Goal: Information Seeking & Learning: Learn about a topic

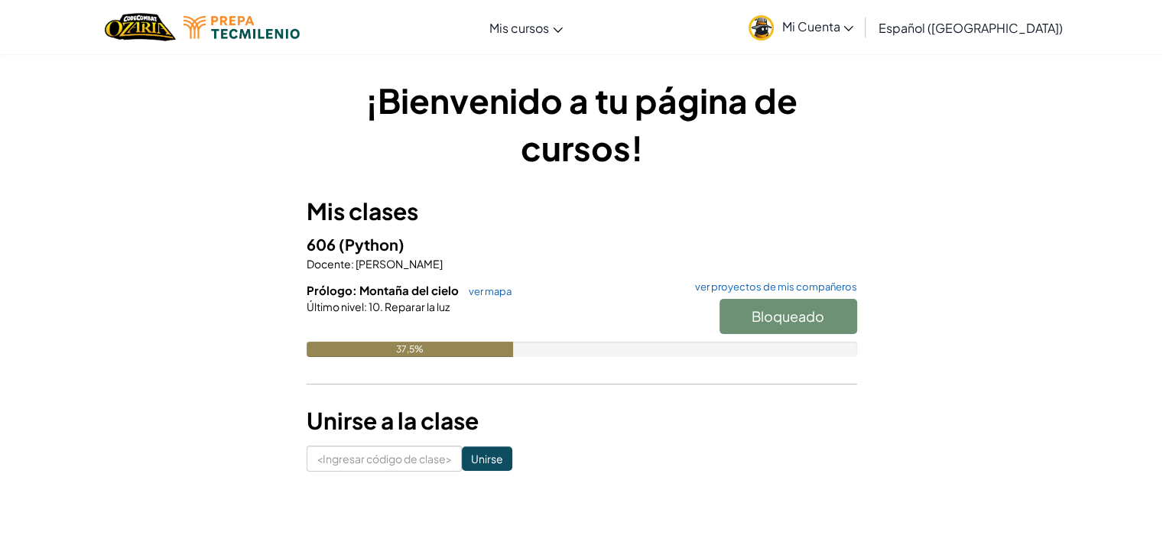
click at [778, 314] on div "Bloqueado" at bounding box center [780, 320] width 153 height 43
click at [751, 285] on font "ver proyectos de mis compañeros" at bounding box center [776, 287] width 162 height 12
click at [468, 289] on link "ver mapa" at bounding box center [486, 291] width 50 height 12
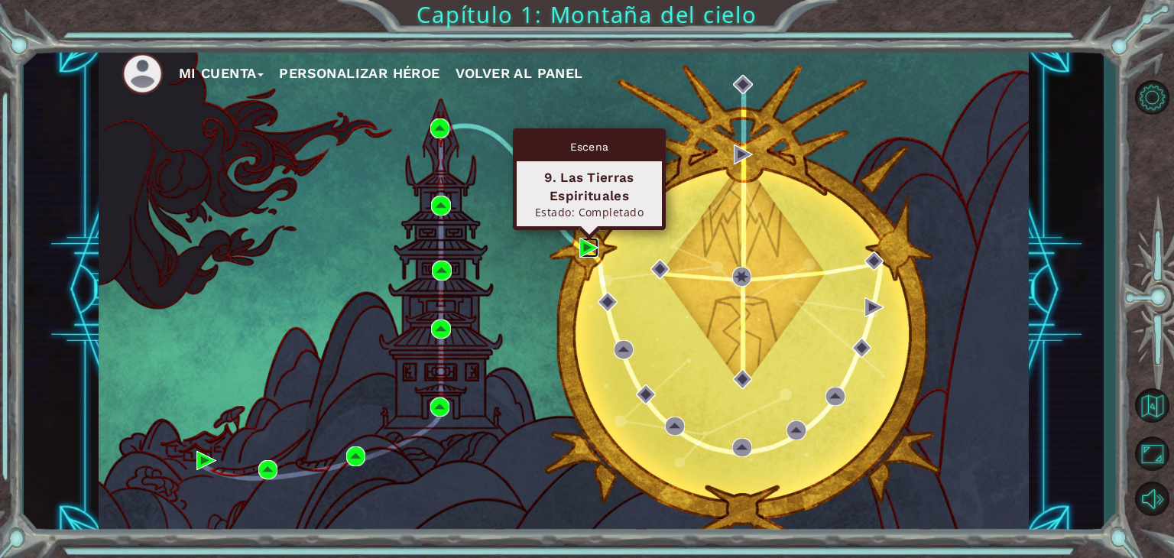
click at [582, 246] on img at bounding box center [590, 248] width 20 height 20
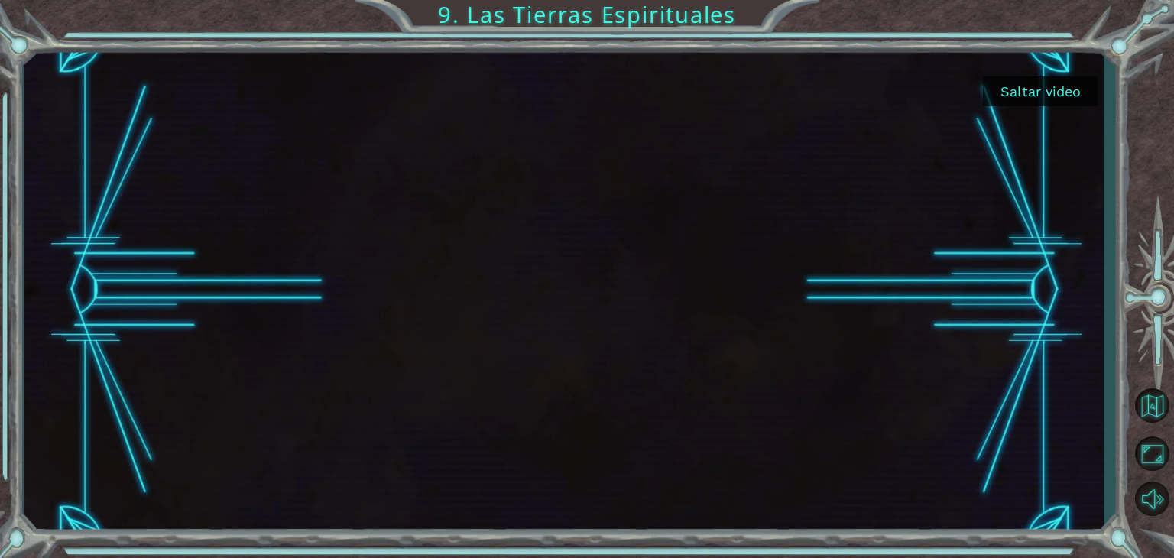
click at [1025, 93] on button "Saltar video" at bounding box center [1040, 91] width 115 height 30
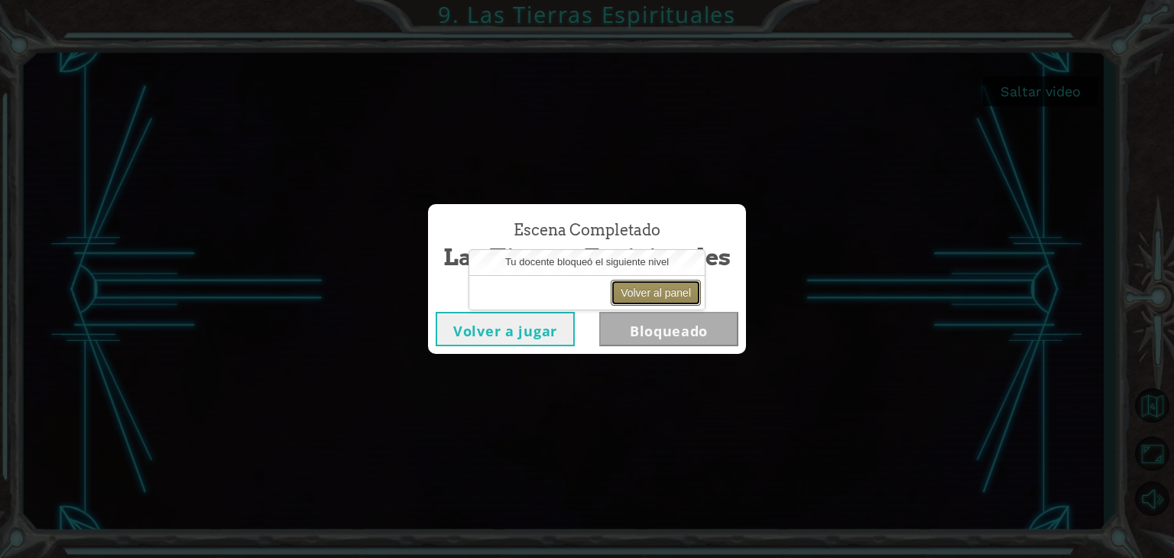
click at [664, 293] on button "Volver al panel" at bounding box center [656, 293] width 90 height 26
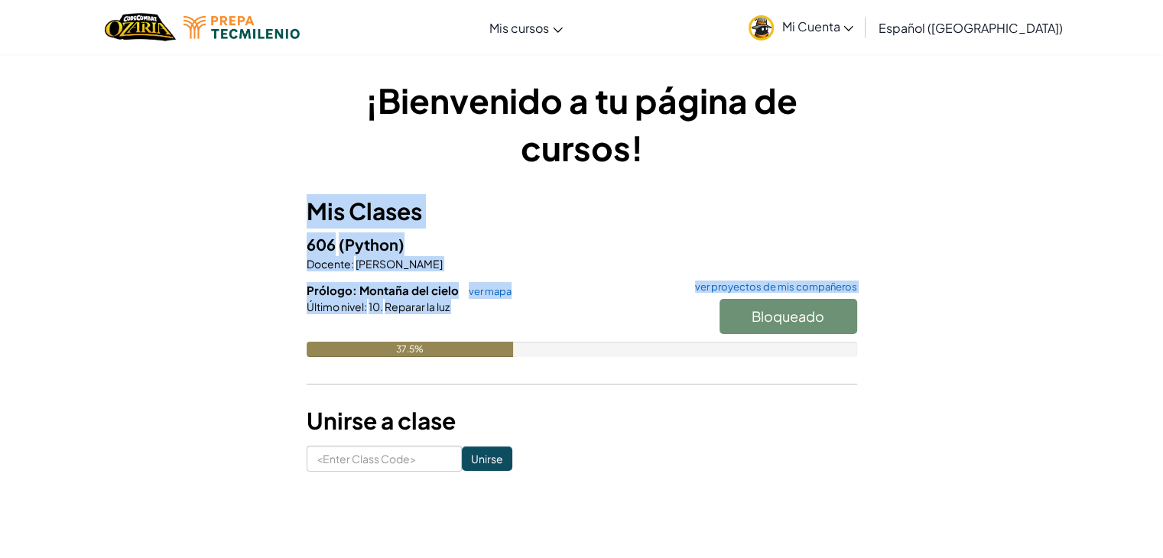
drag, startPoint x: 1132, startPoint y: 163, endPoint x: 1174, endPoint y: 362, distance: 203.9
click at [1162, 362] on html "[MEDICAL_DATA] la navigación Mis cursos Aula de Ozaria Aula de CodeCombat E-spo…" at bounding box center [581, 279] width 1163 height 558
click at [1058, 343] on div "¡Bienvenido a tu página de cursos! Mis Clases 606 (Python) Docente : [PERSON_NA…" at bounding box center [581, 274] width 1163 height 441
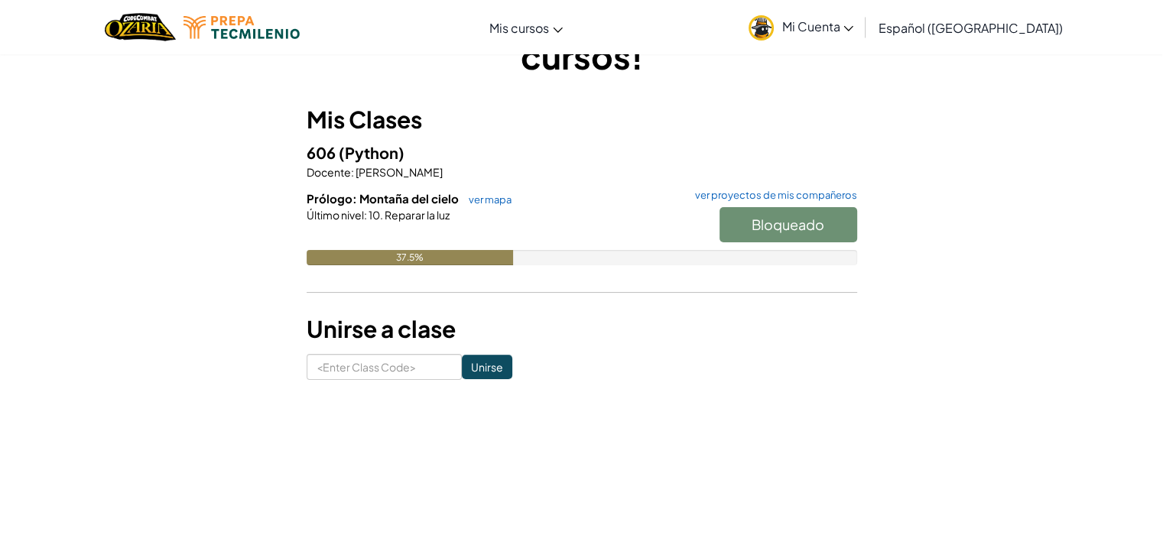
scroll to position [85, 0]
